Goal: Task Accomplishment & Management: Use online tool/utility

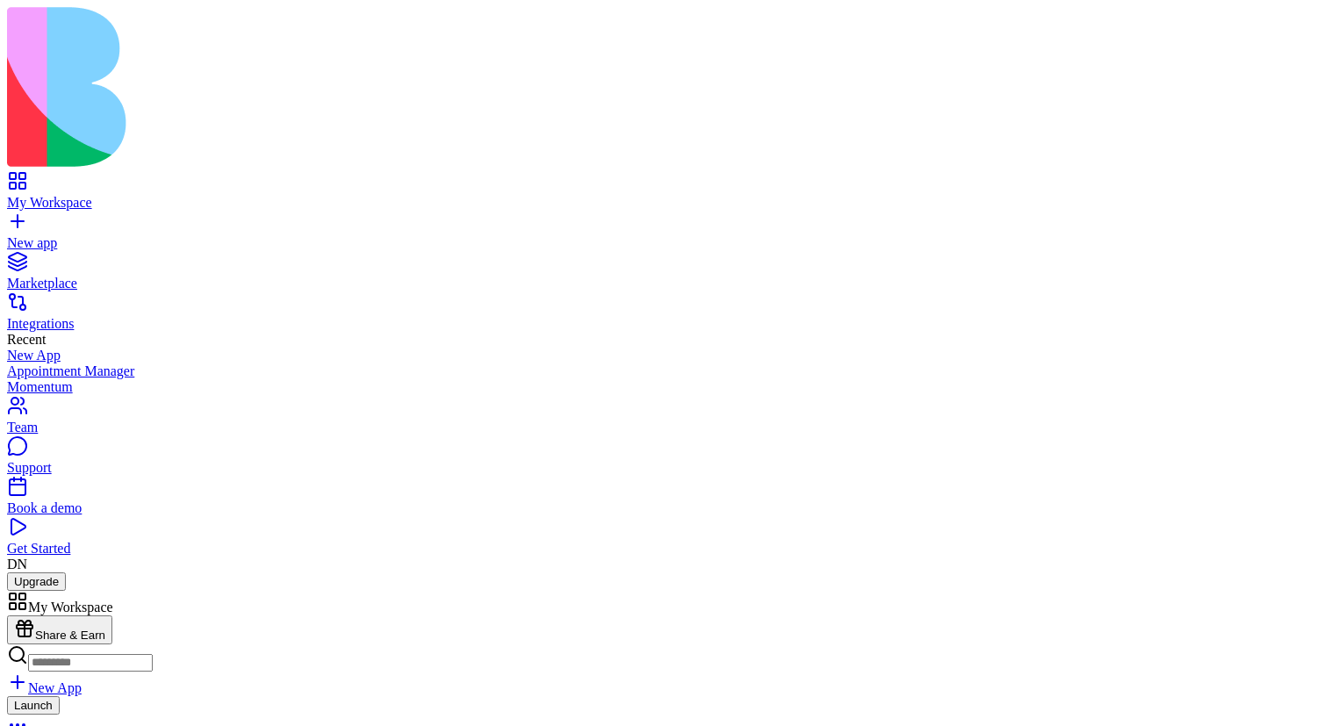
click at [446, 696] on div "Launch" at bounding box center [663, 717] width 1313 height 43
click at [49, 644] on link at bounding box center [28, 651] width 42 height 15
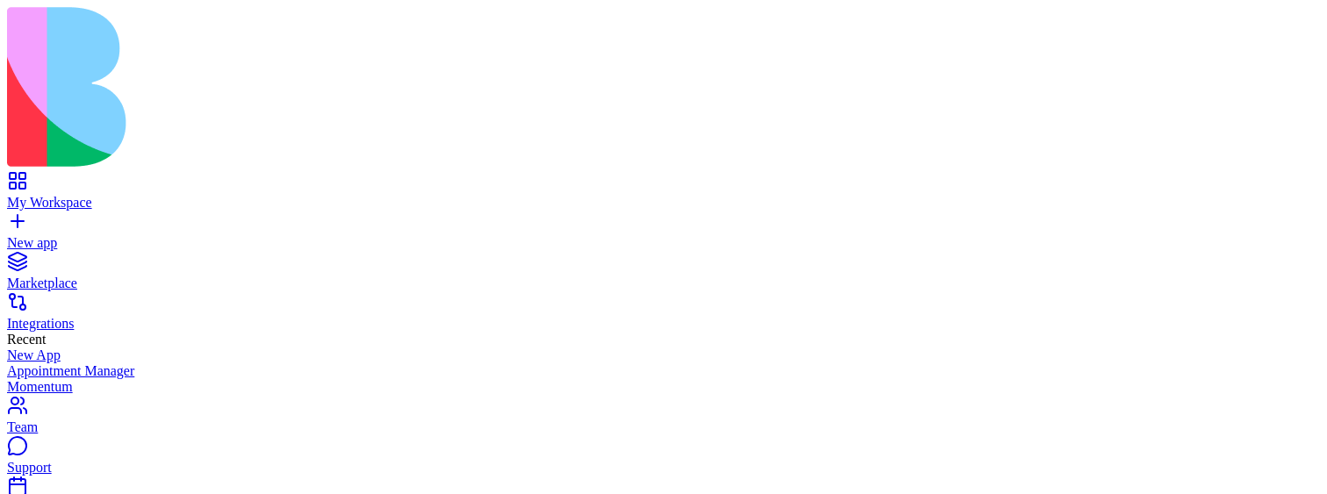
scroll to position [48, 0]
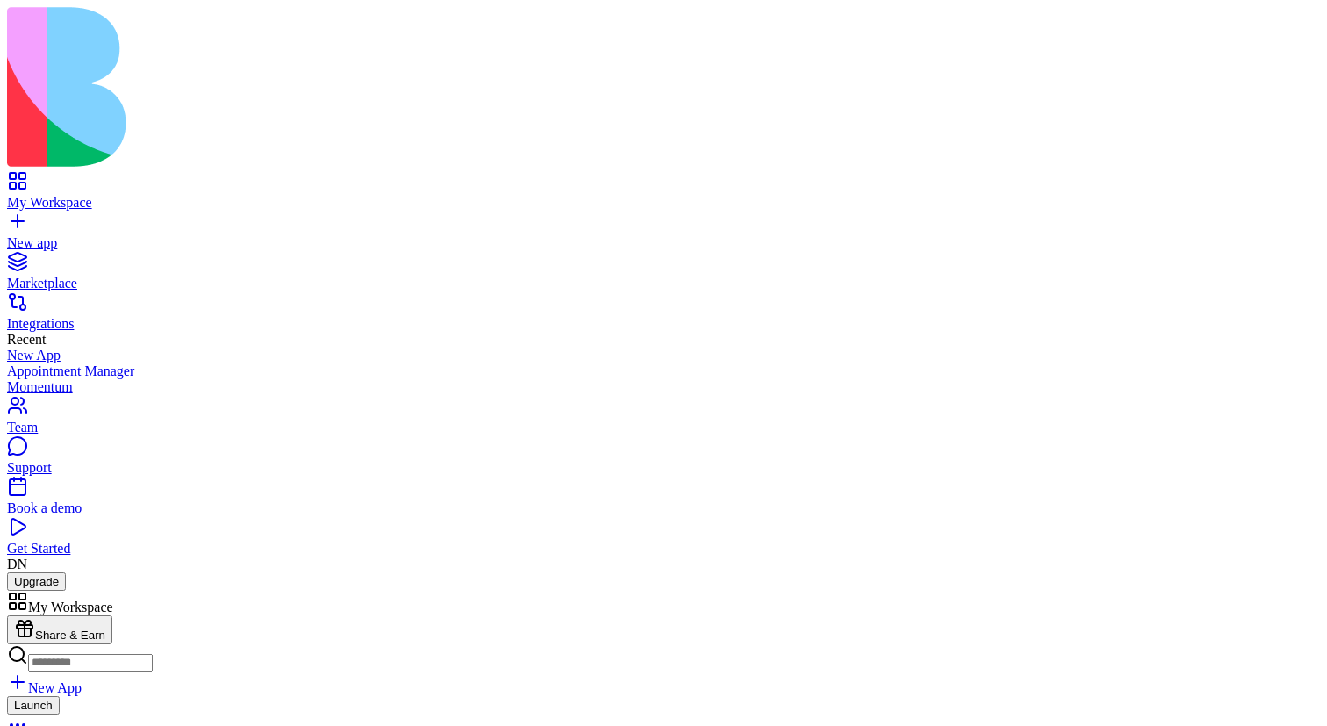
click at [49, 644] on link at bounding box center [28, 651] width 42 height 15
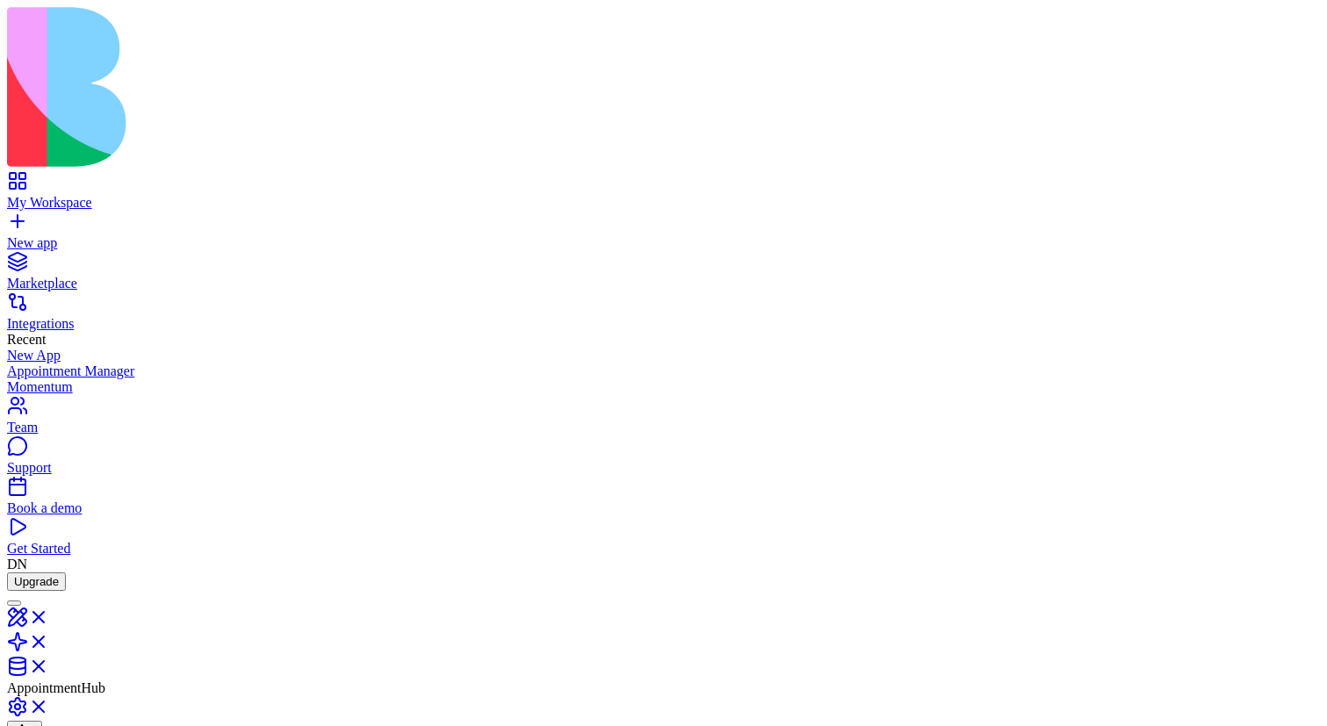
click at [26, 179] on link "My Workspace" at bounding box center [663, 195] width 1313 height 32
click at [49, 644] on link at bounding box center [28, 651] width 42 height 15
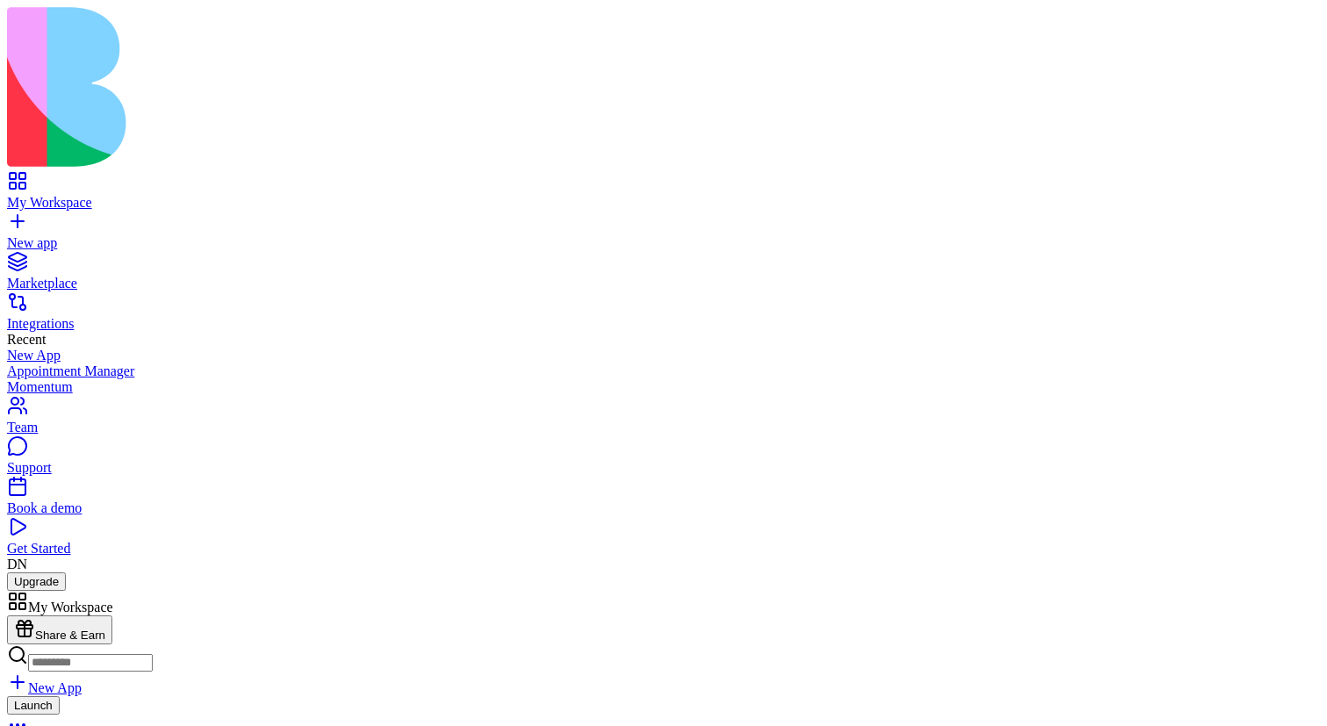
scroll to position [3217, 0]
click at [49, 644] on link at bounding box center [28, 651] width 42 height 15
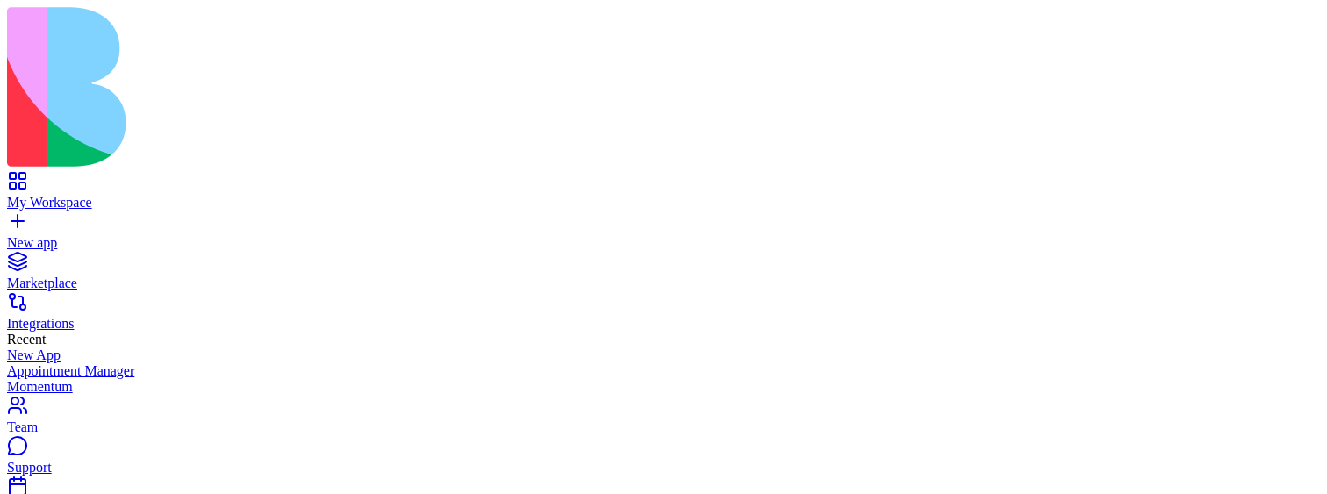
click at [33, 219] on link "New app" at bounding box center [663, 235] width 1313 height 32
type textarea "**********"
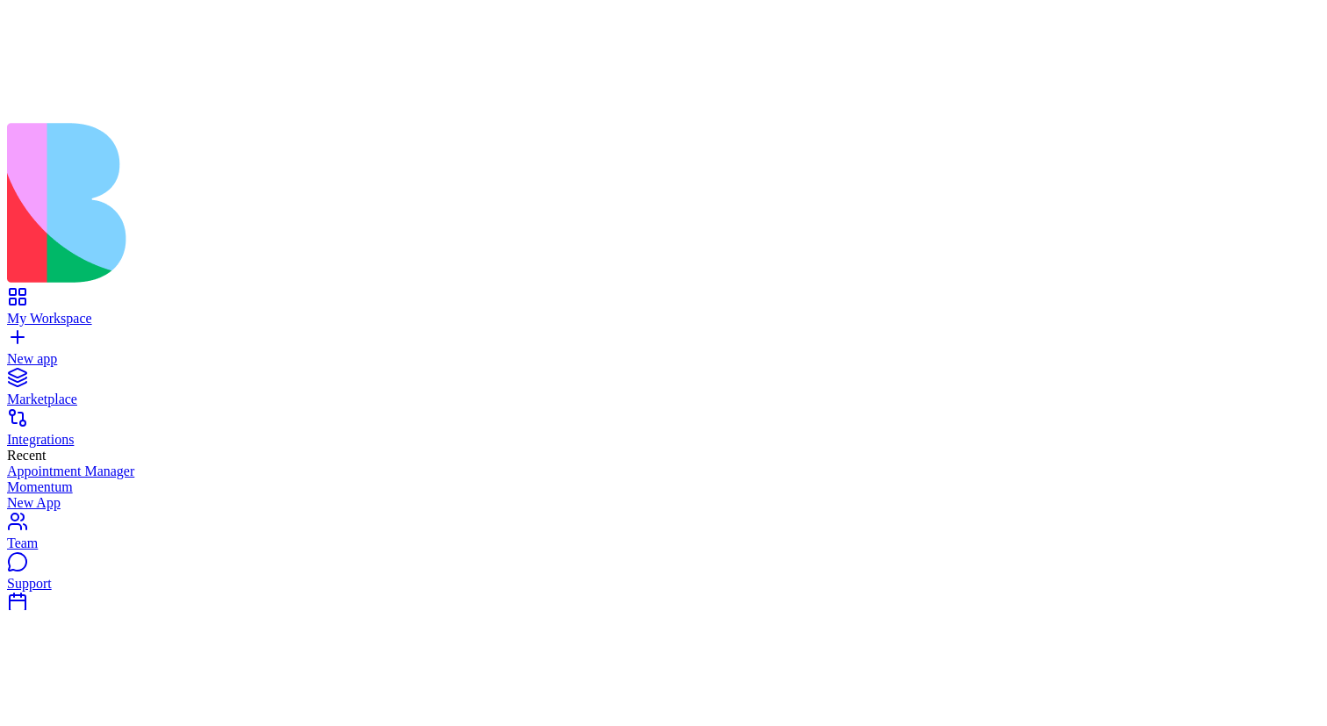
scroll to position [628, 0]
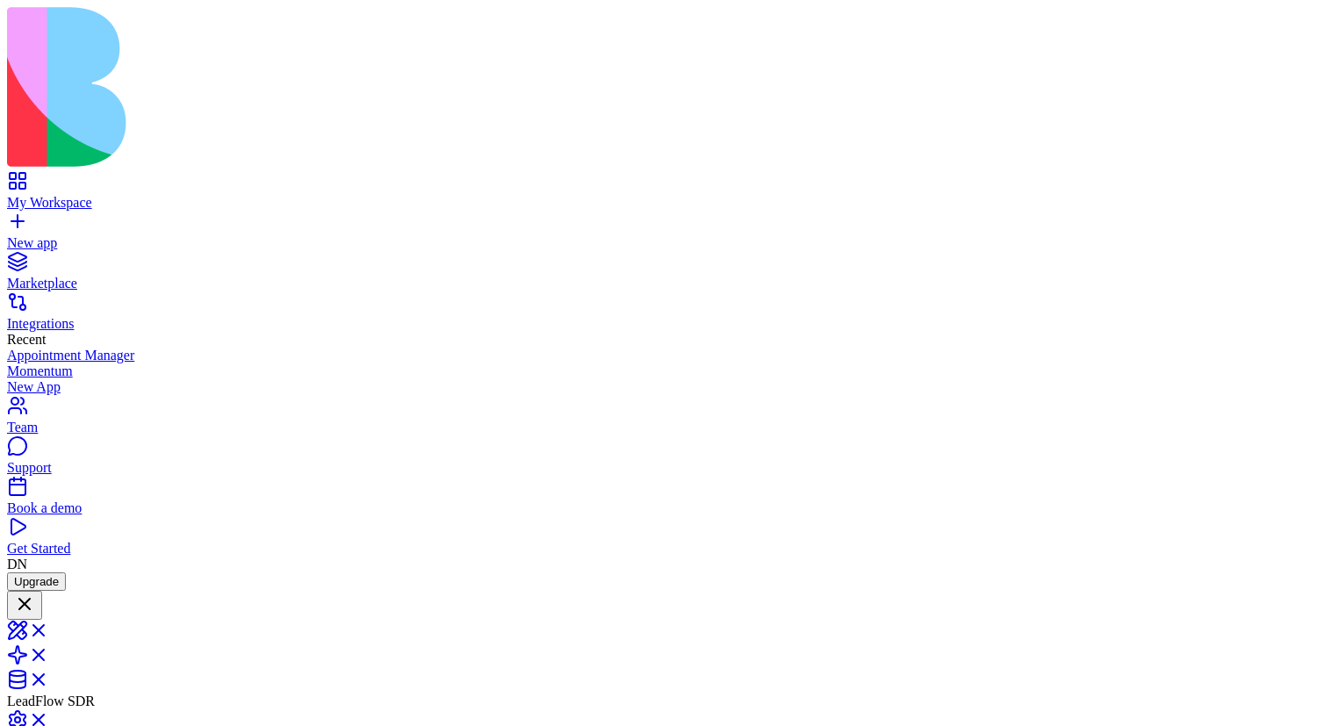
scroll to position [446, 0]
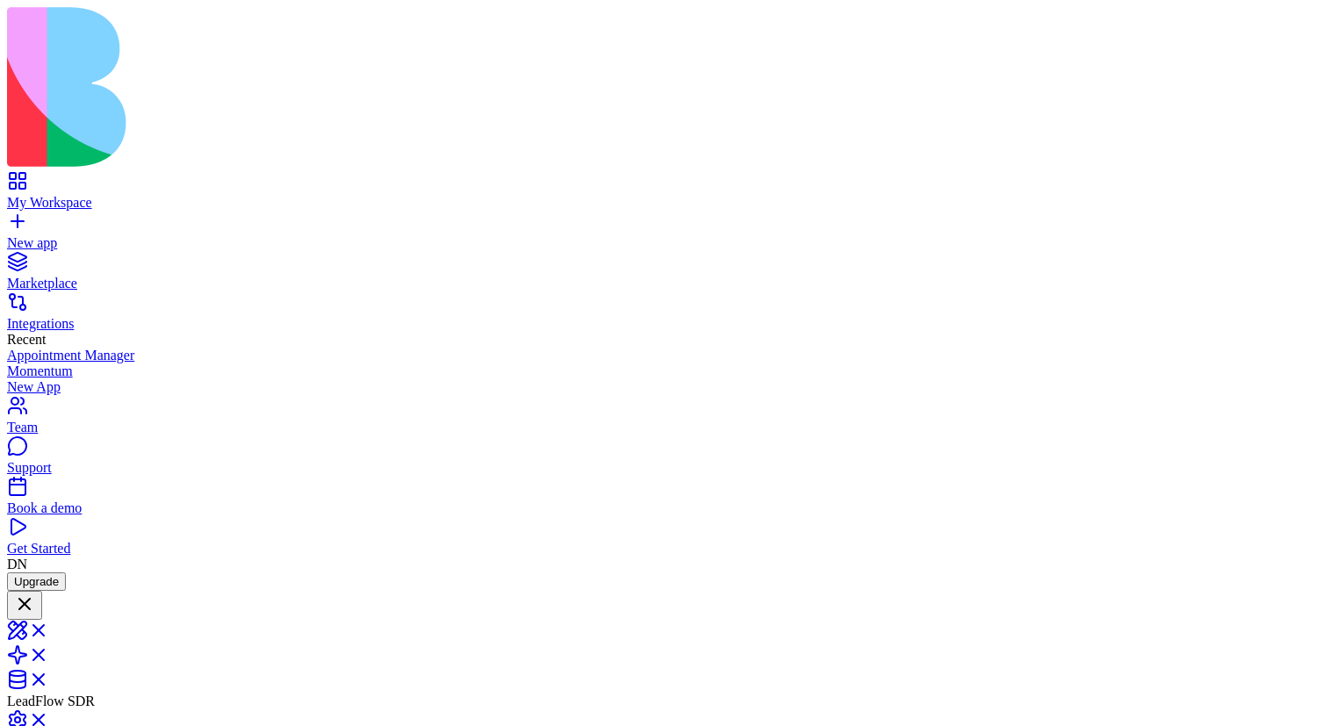
type textarea "**********"
click at [14, 603] on div at bounding box center [14, 603] width 0 height 0
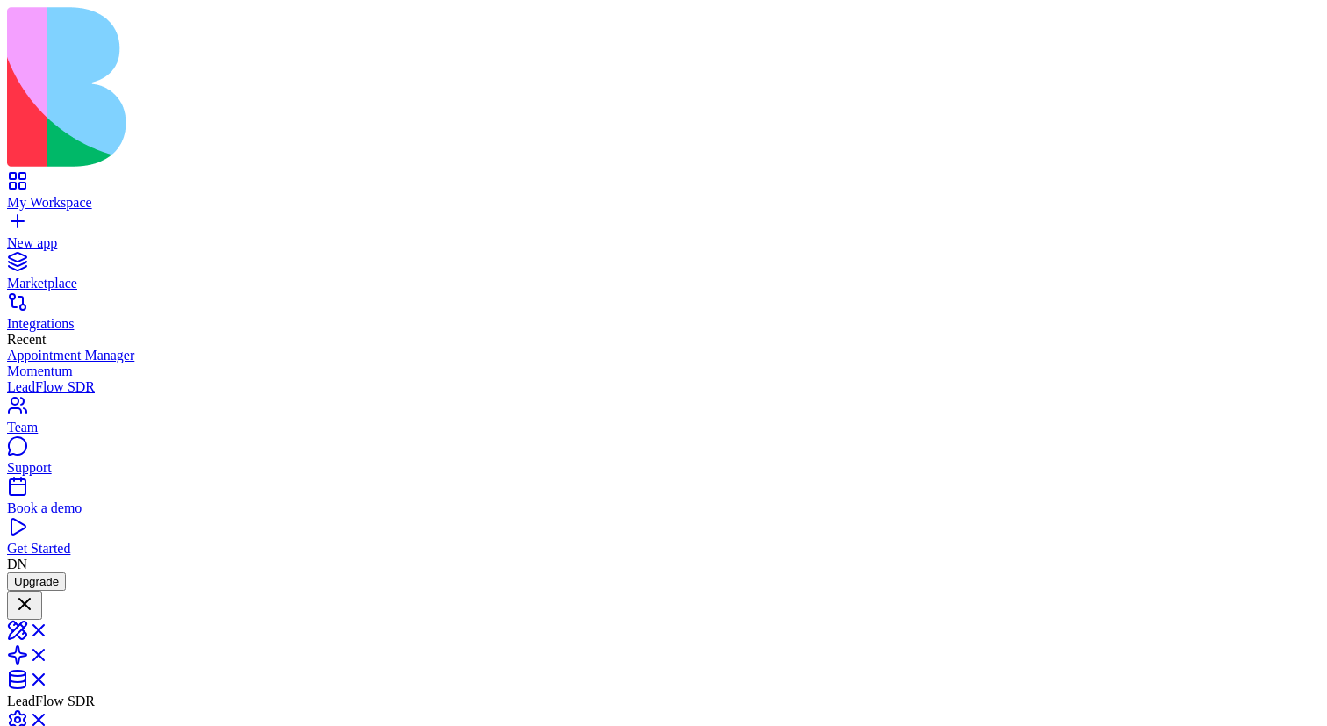
scroll to position [840, 0]
type textarea "**********"
click at [49, 628] on link at bounding box center [28, 635] width 42 height 15
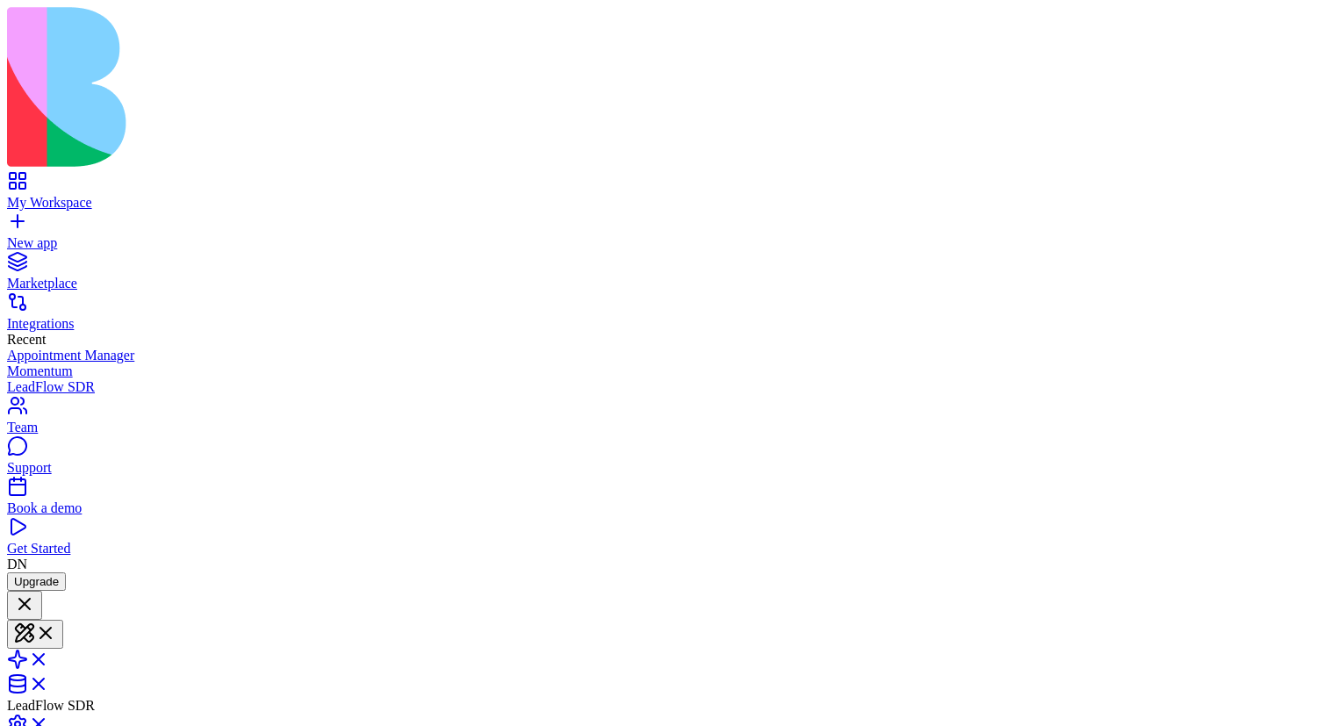
click at [49, 657] on span at bounding box center [49, 664] width 0 height 15
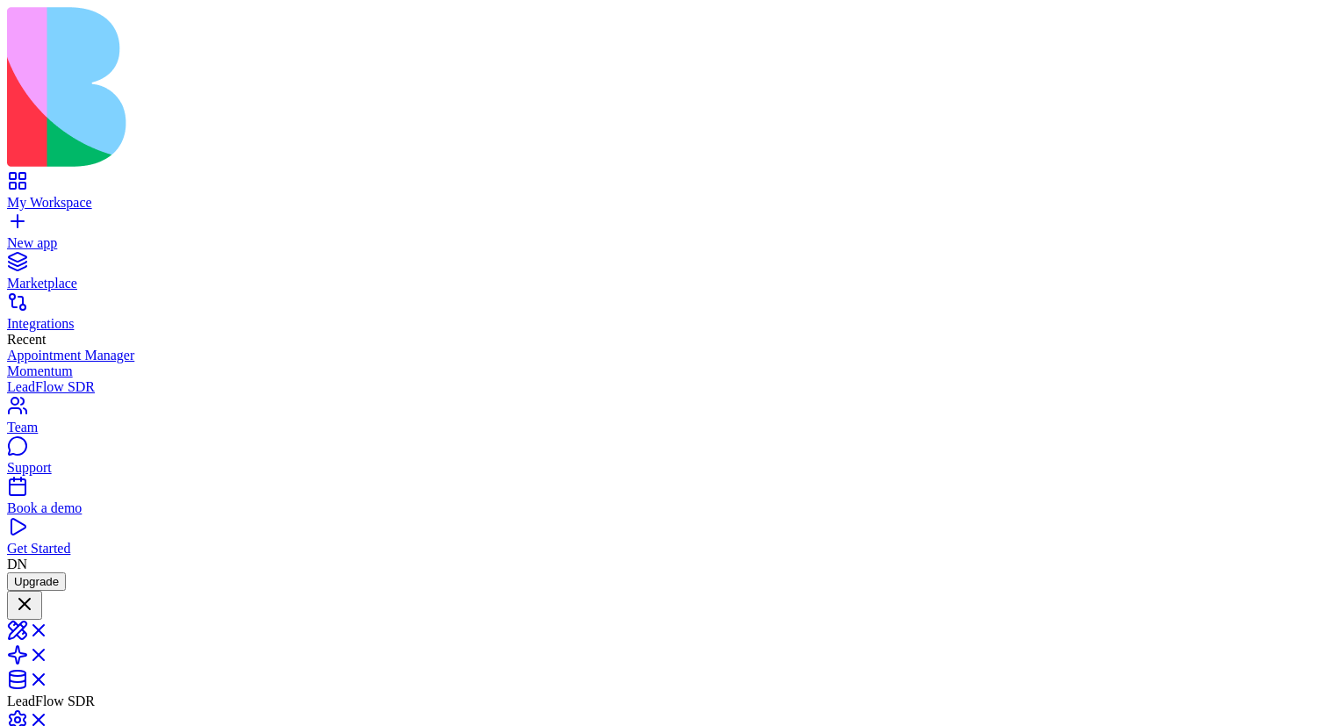
scroll to position [0, 0]
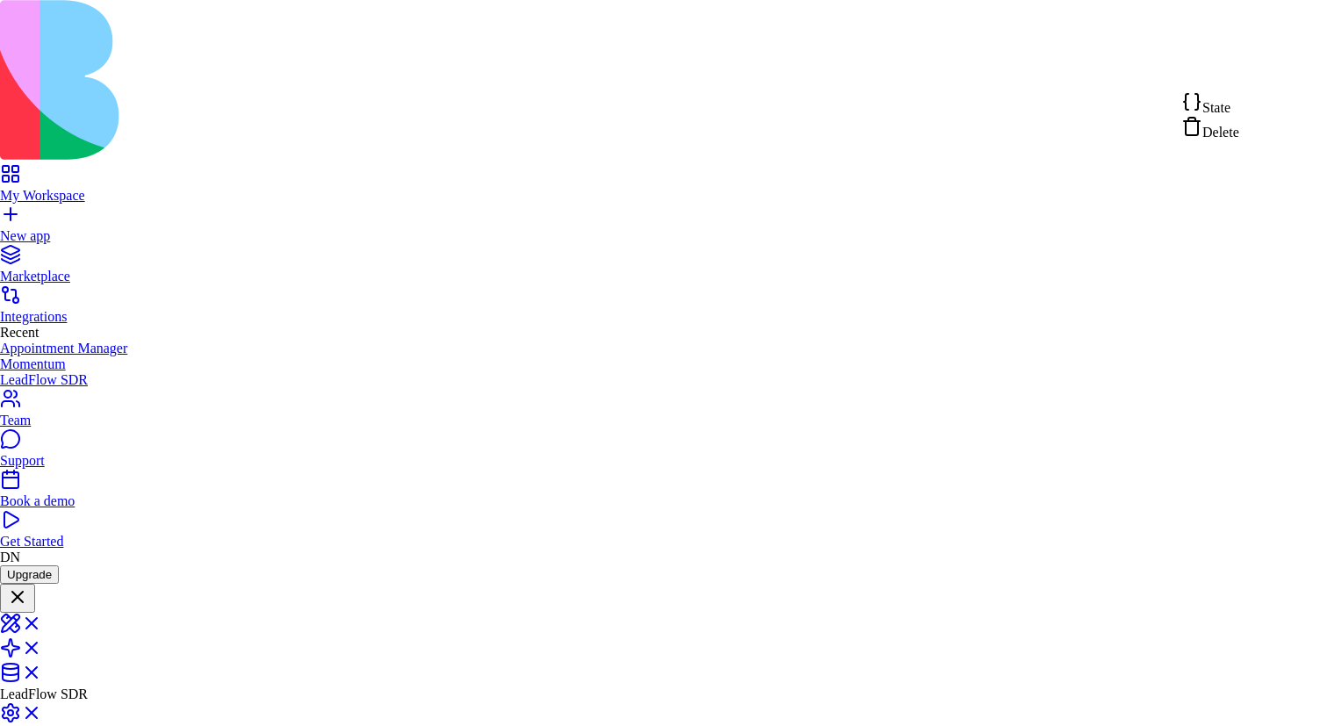
click at [1239, 104] on div "State" at bounding box center [1210, 103] width 58 height 25
